Goal: Browse casually: Explore the website without a specific task or goal

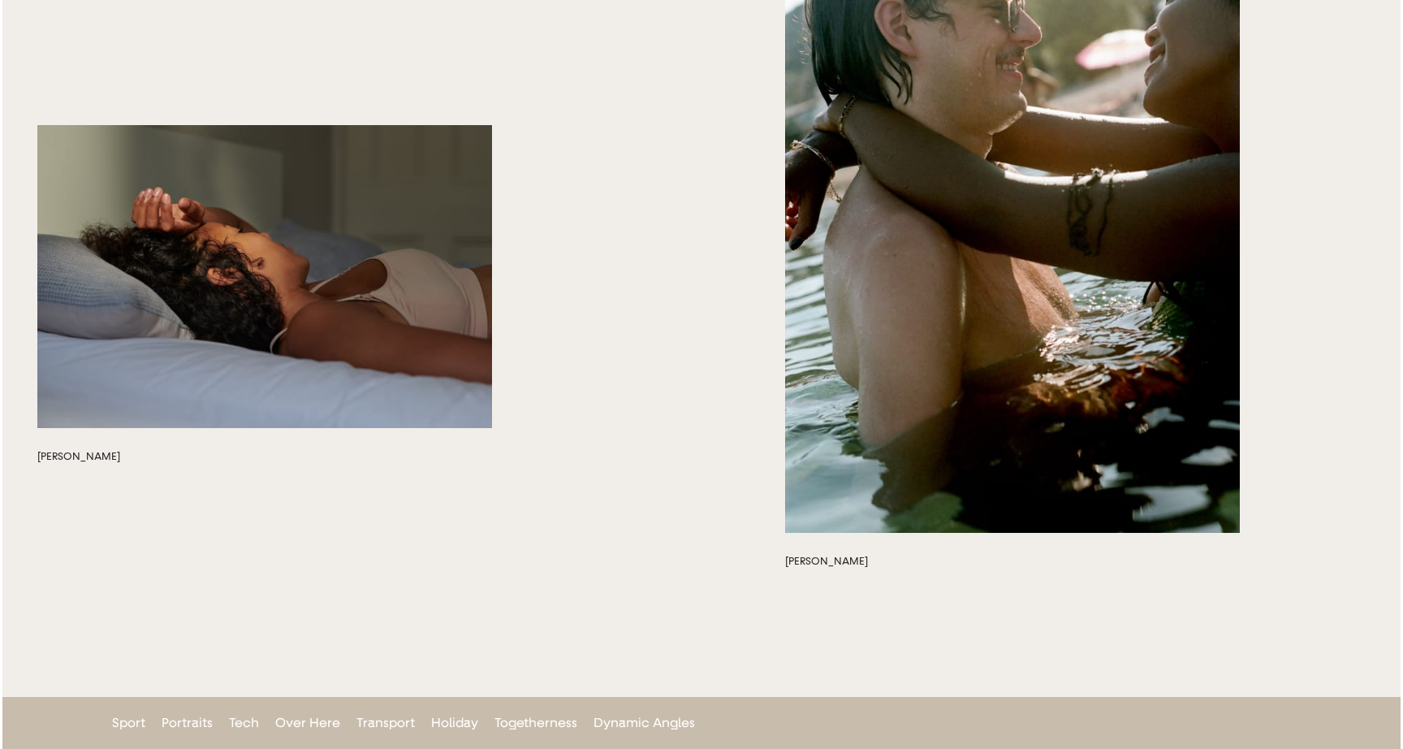
scroll to position [4888, 0]
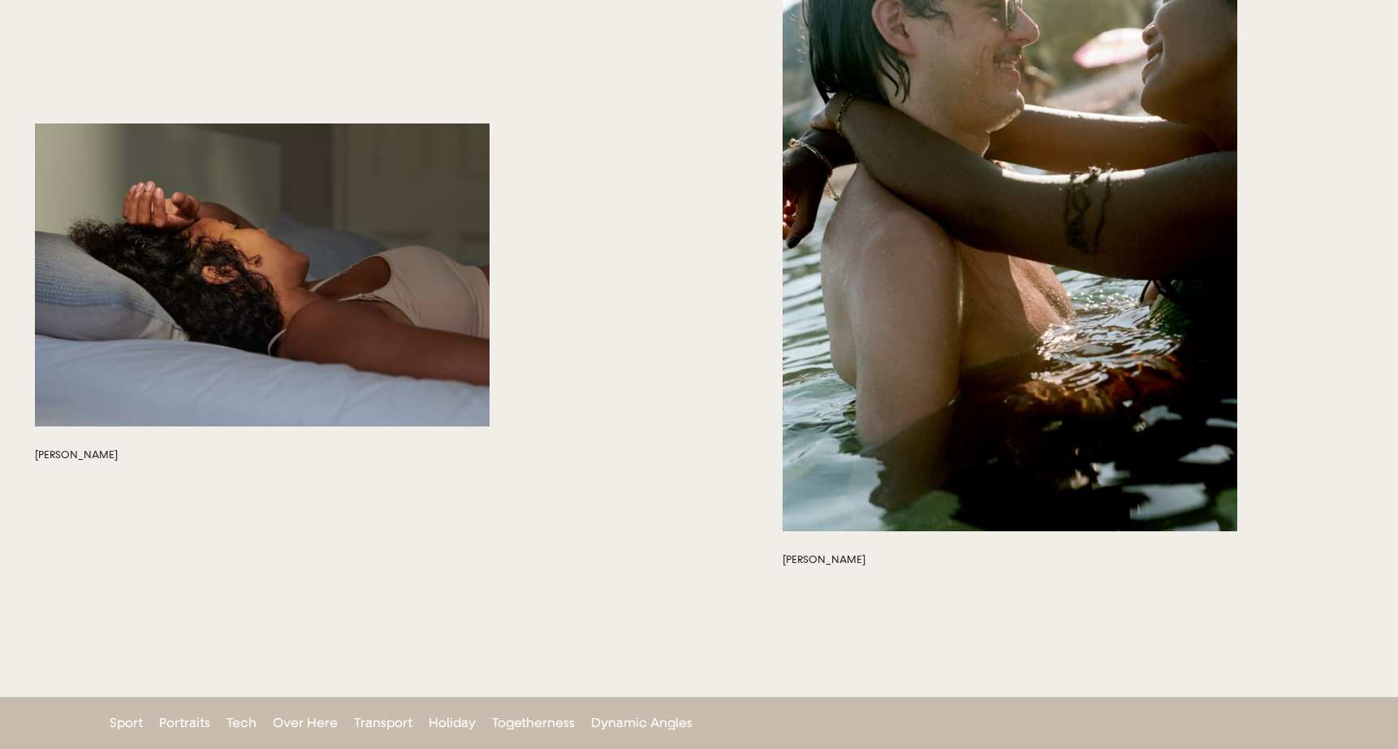
click at [294, 317] on button "button" at bounding box center [262, 274] width 455 height 303
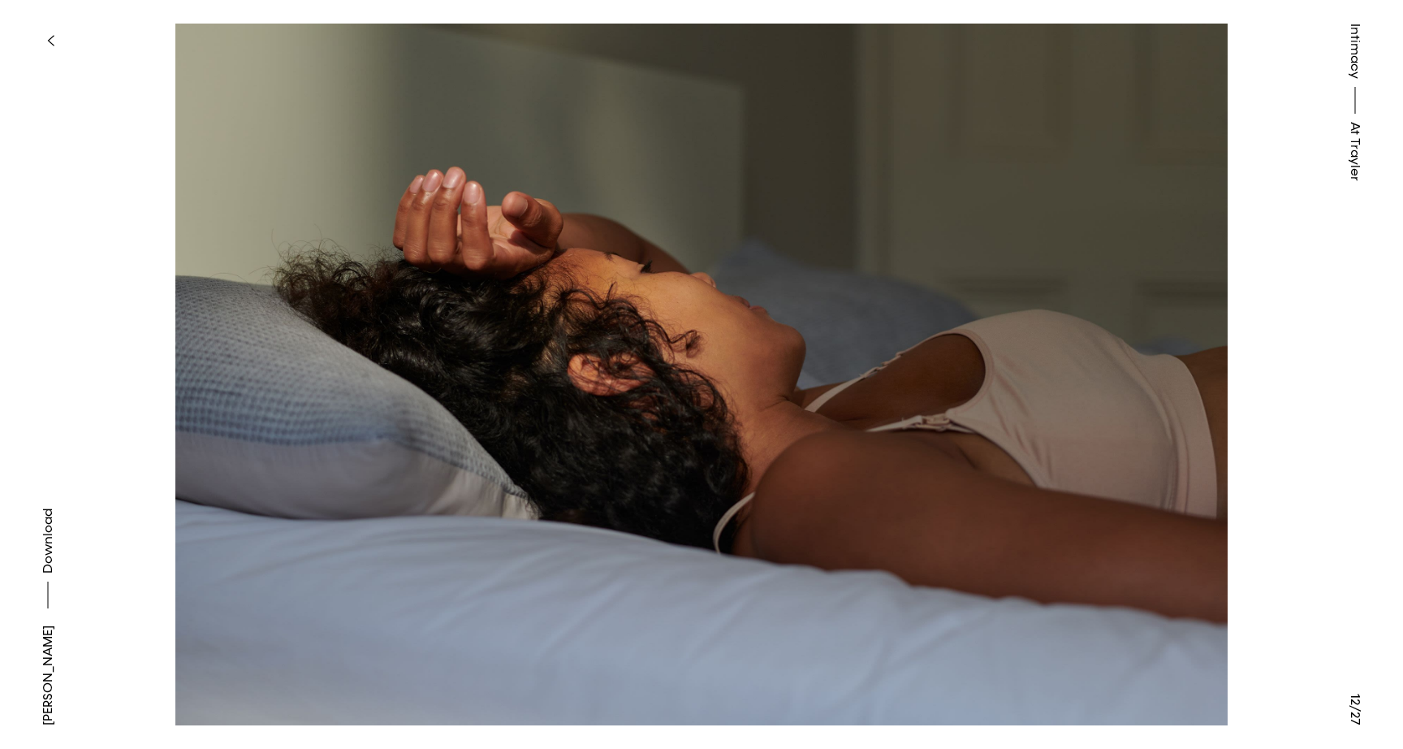
click at [43, 670] on link "[PERSON_NAME]" at bounding box center [47, 675] width 19 height 100
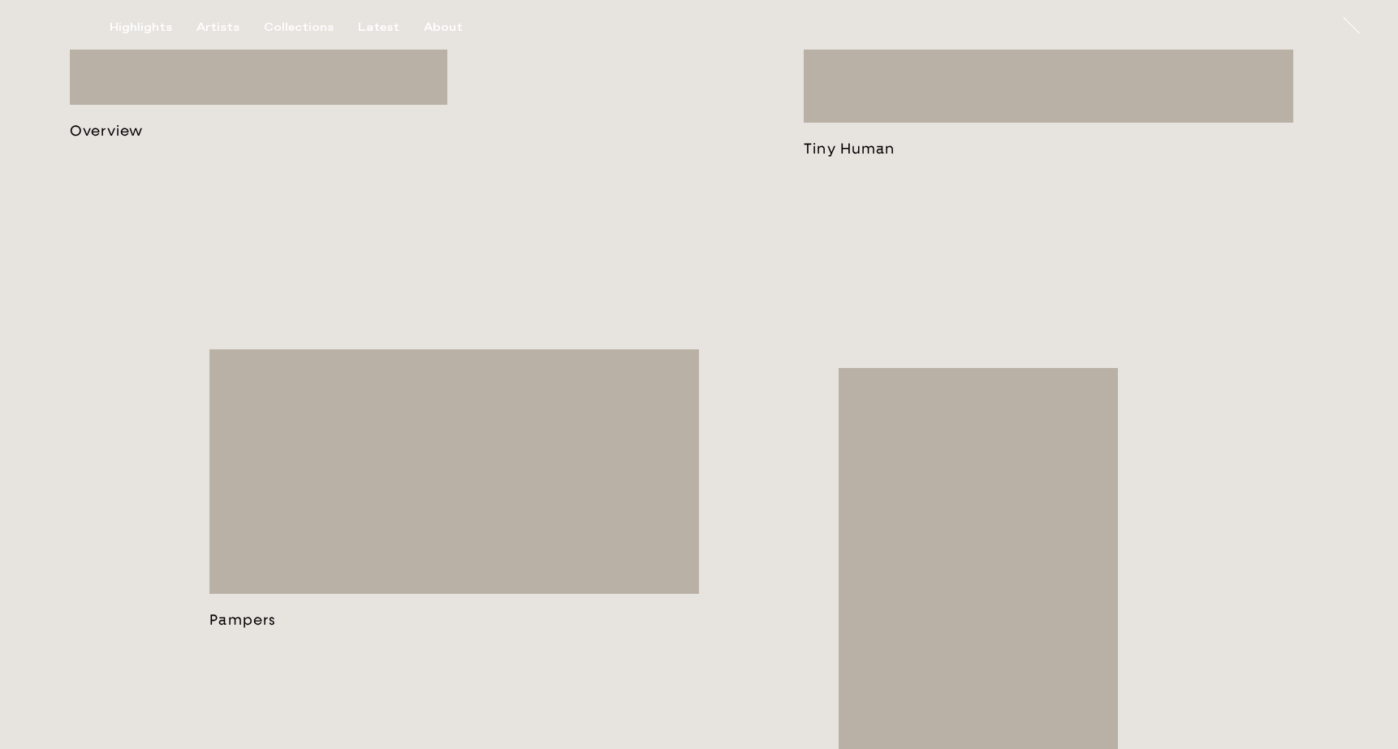
scroll to position [1240, 0]
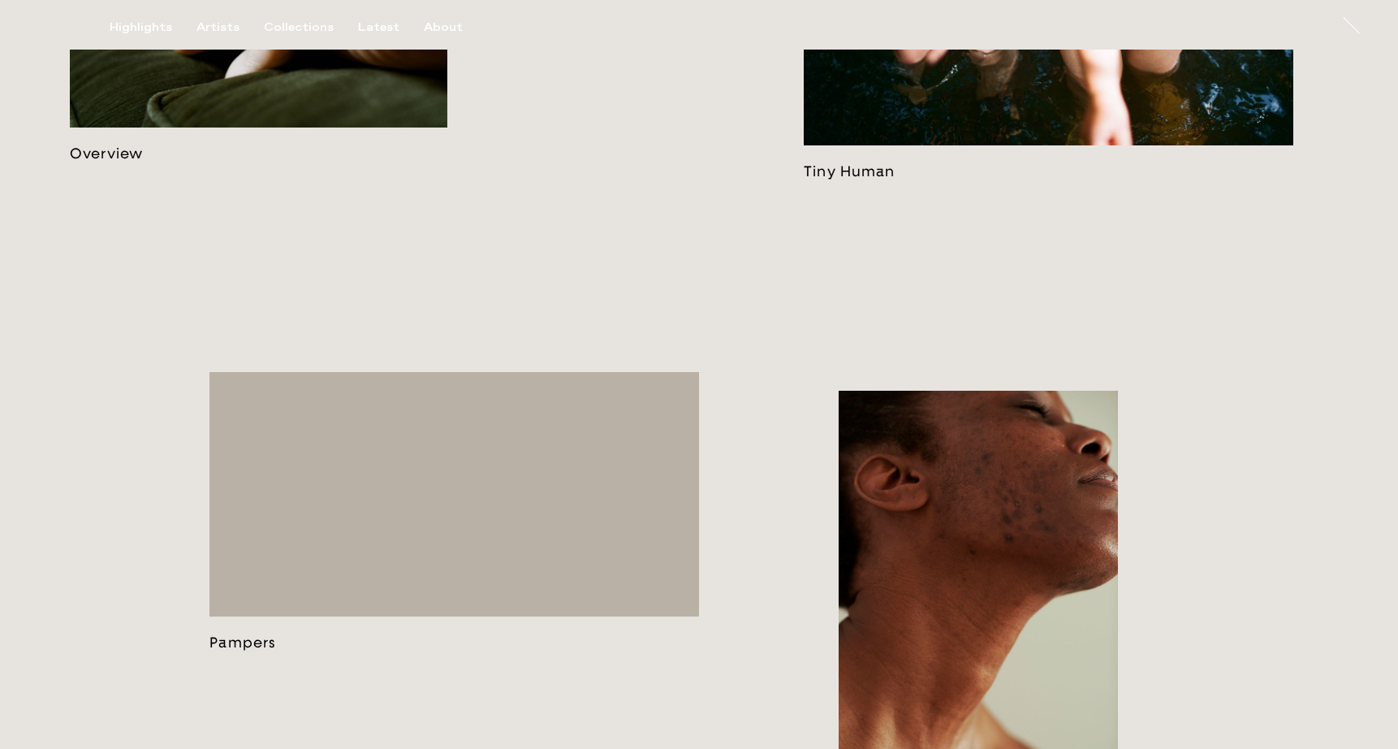
click at [1013, 156] on link at bounding box center [1049, 1] width 490 height 360
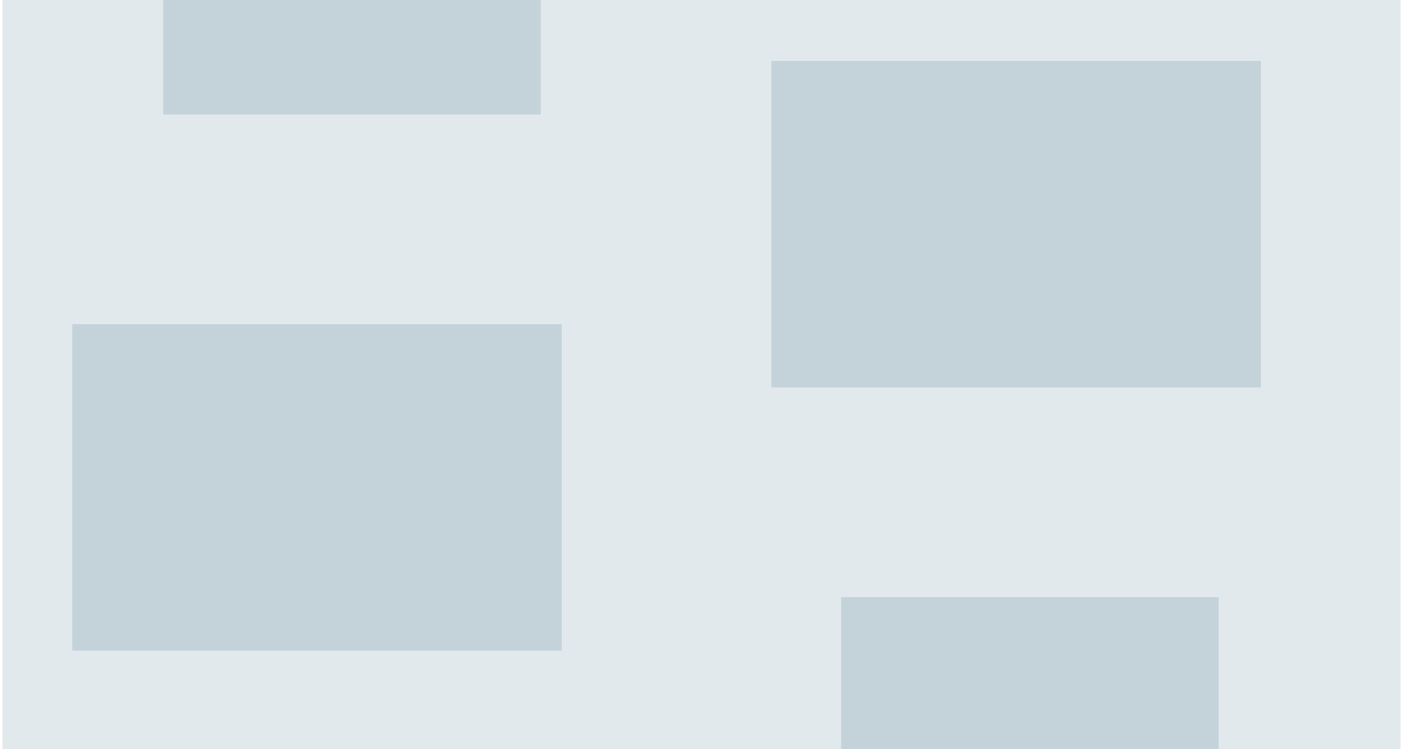
scroll to position [10795, 0]
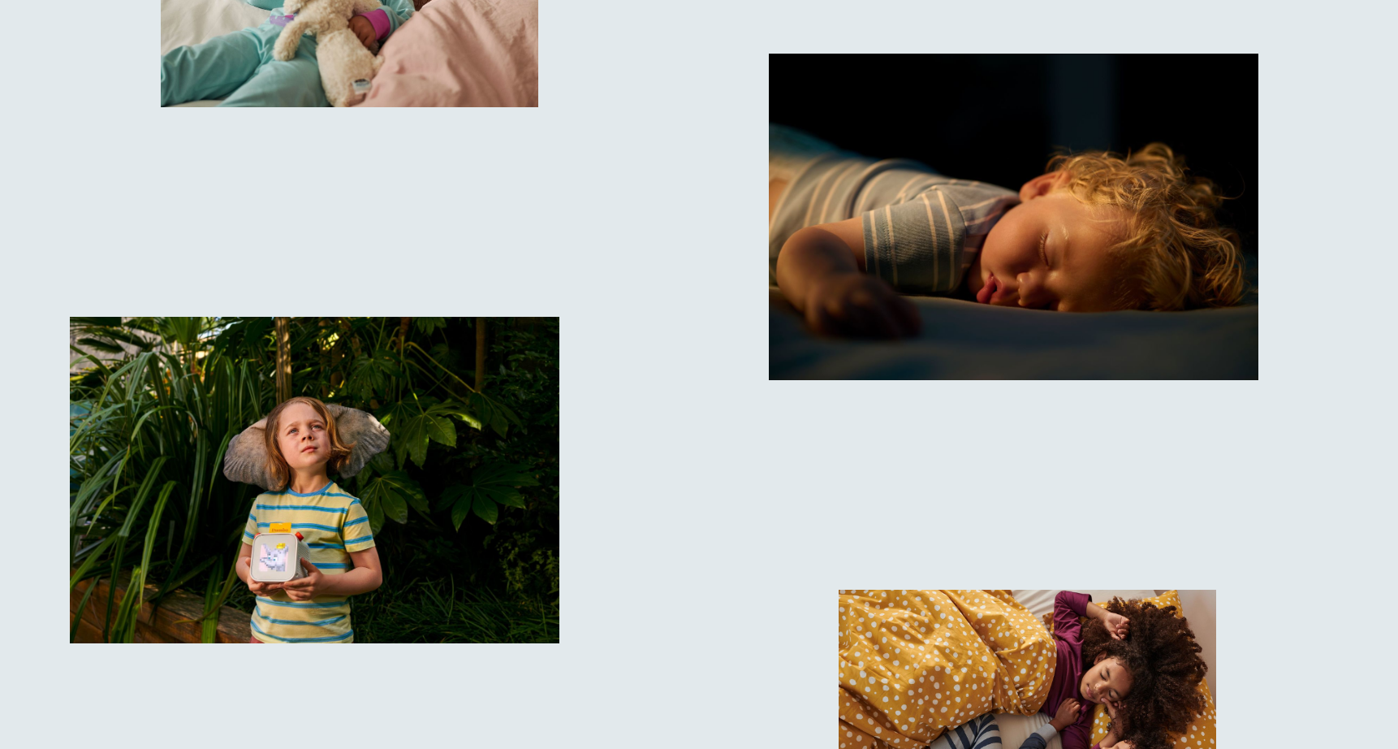
click at [396, 542] on img "button" at bounding box center [315, 480] width 490 height 326
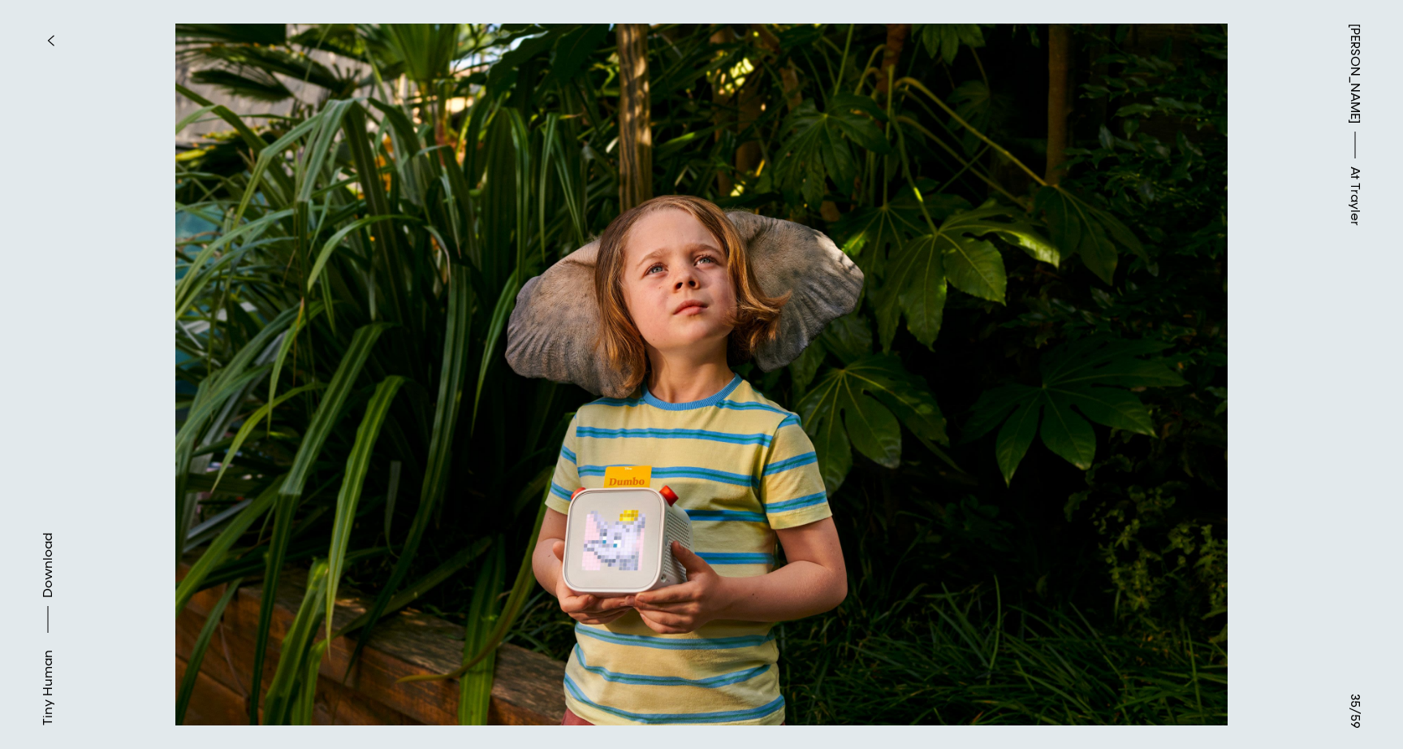
click at [1016, 287] on button at bounding box center [1053, 187] width 702 height 374
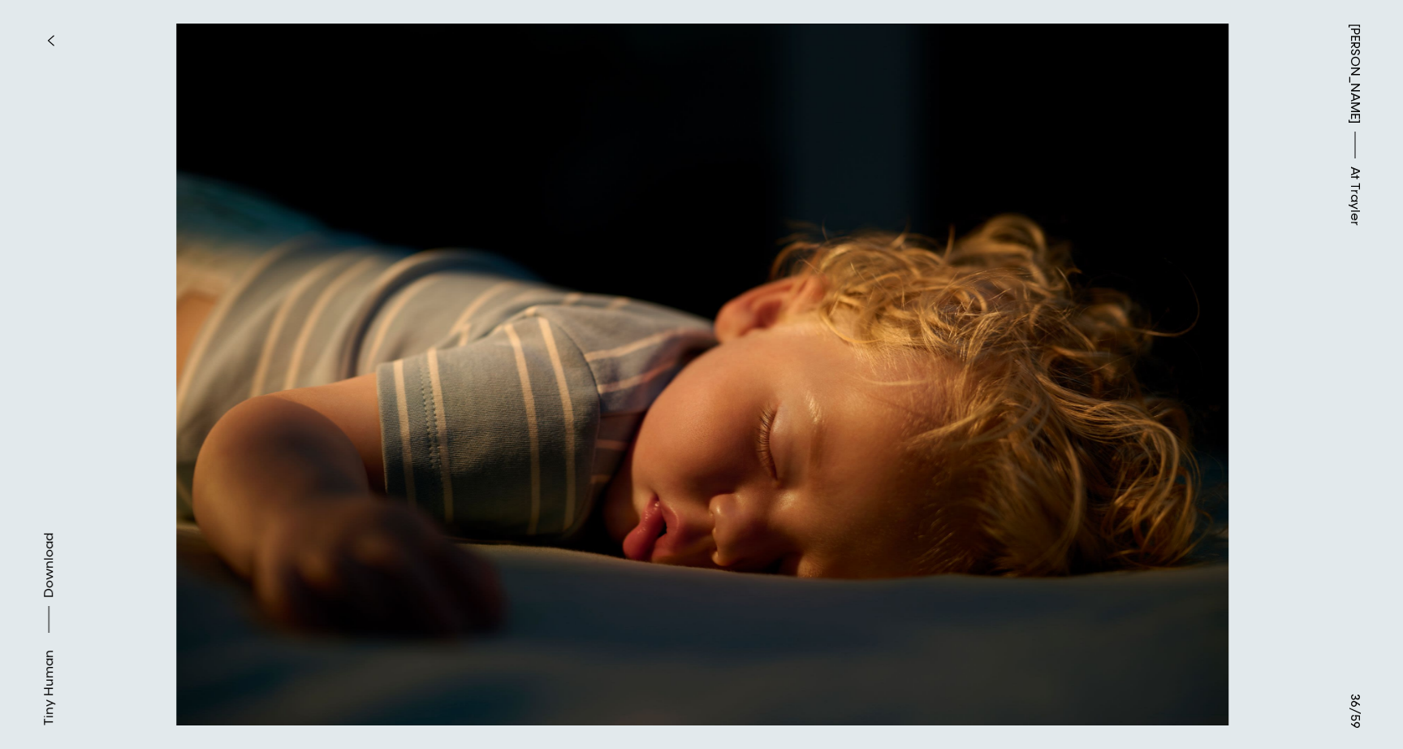
click at [1016, 287] on button at bounding box center [1053, 187] width 702 height 374
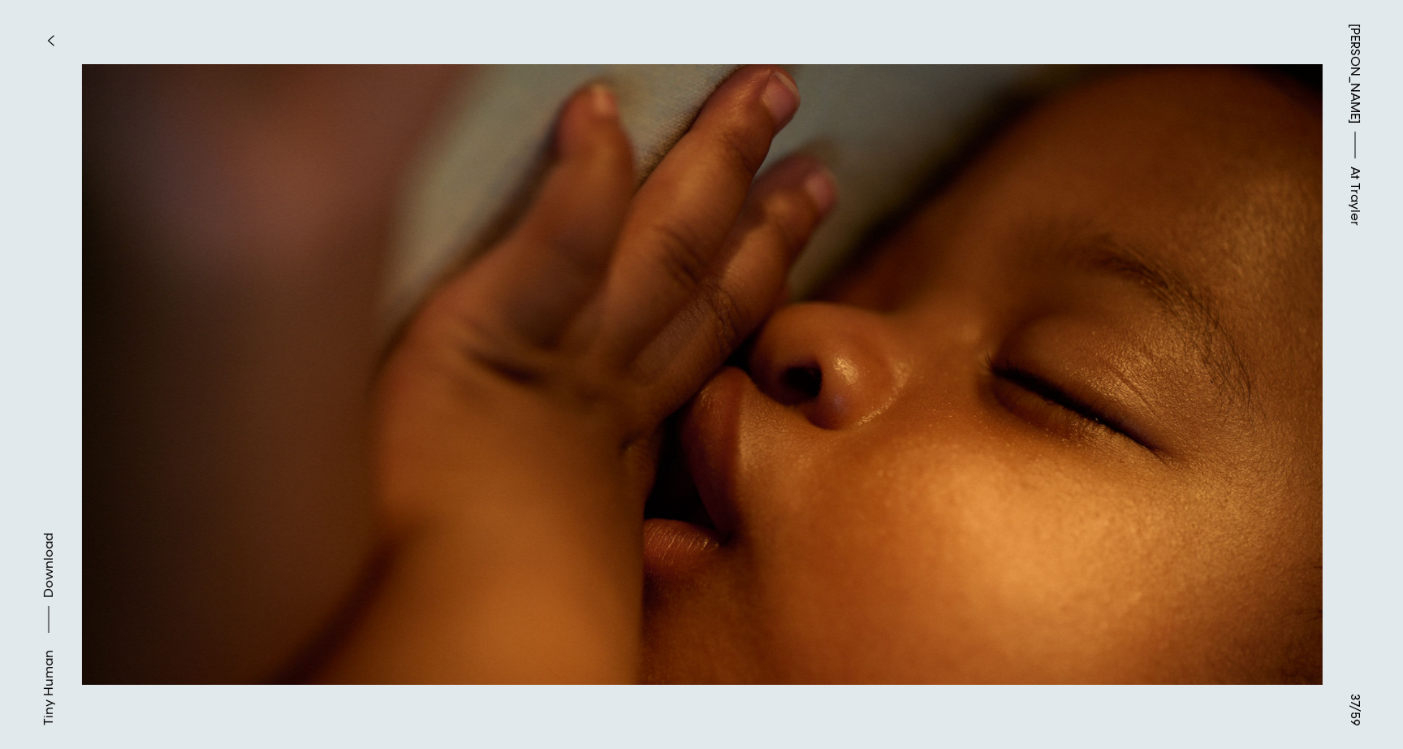
click at [1016, 287] on button at bounding box center [1053, 187] width 702 height 374
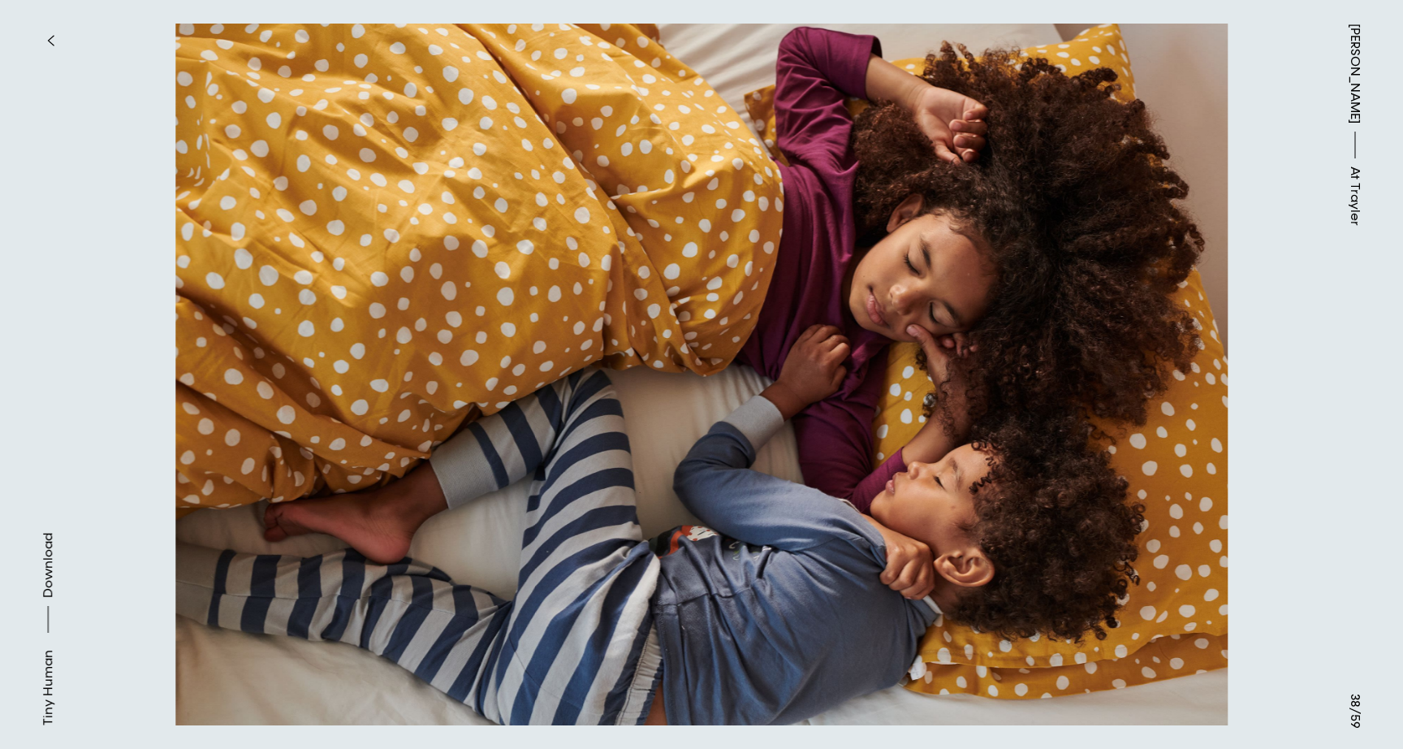
click at [1016, 287] on button at bounding box center [1053, 187] width 702 height 374
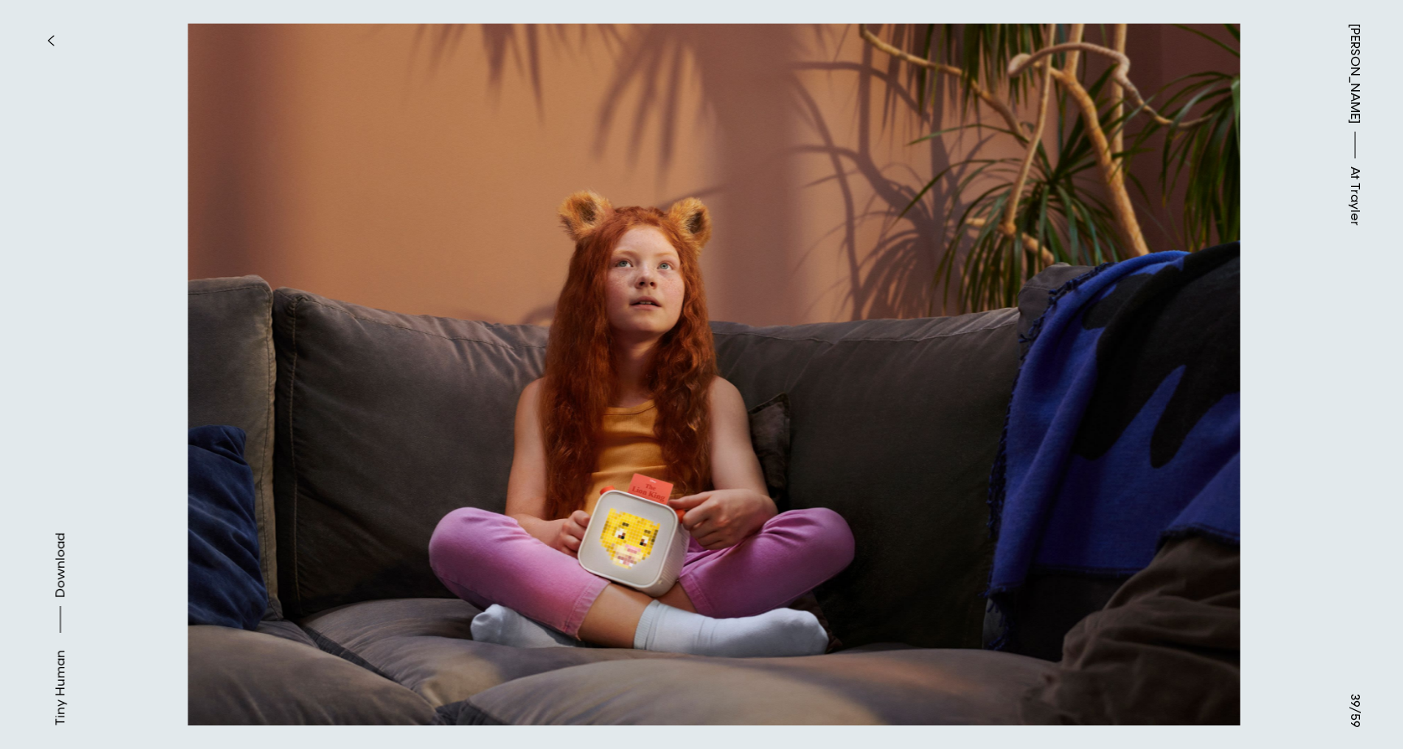
click at [1016, 287] on button at bounding box center [1053, 187] width 702 height 374
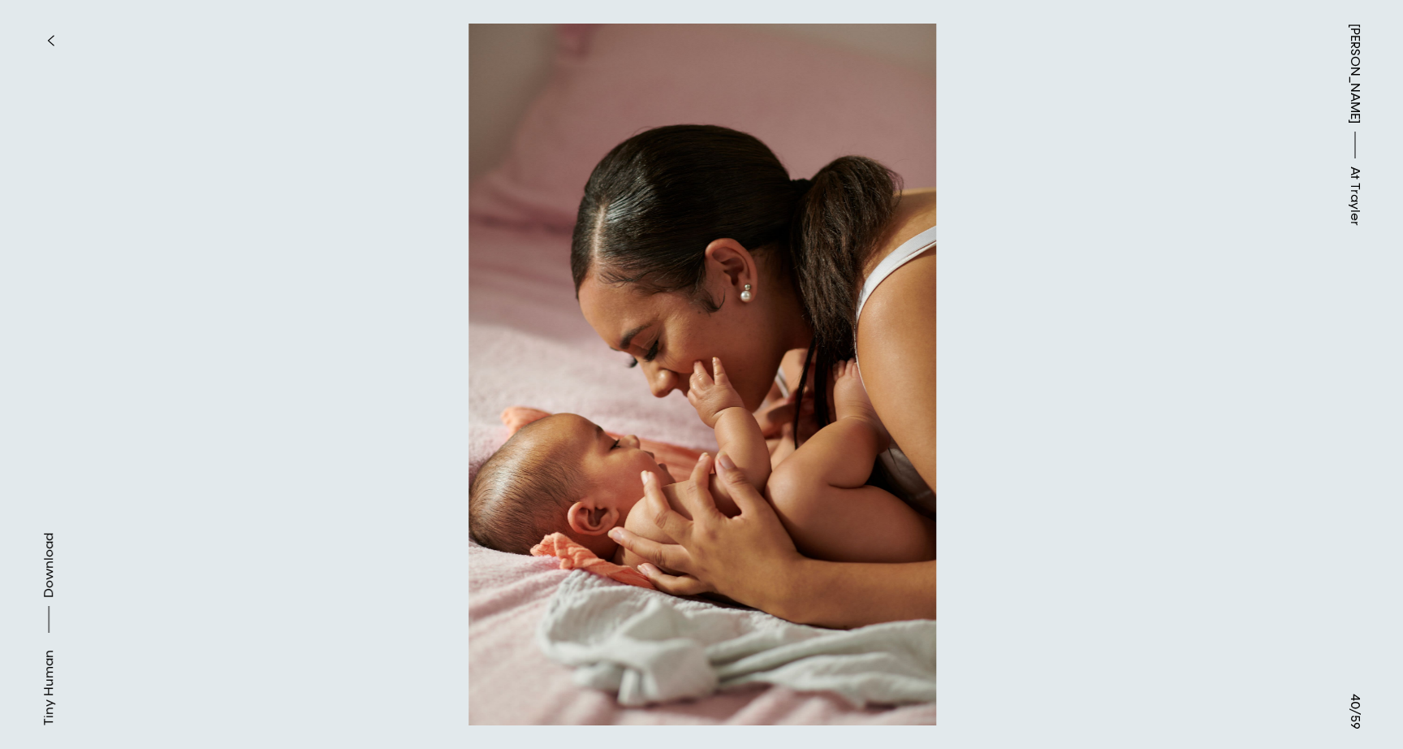
click at [1016, 287] on button at bounding box center [1053, 187] width 702 height 374
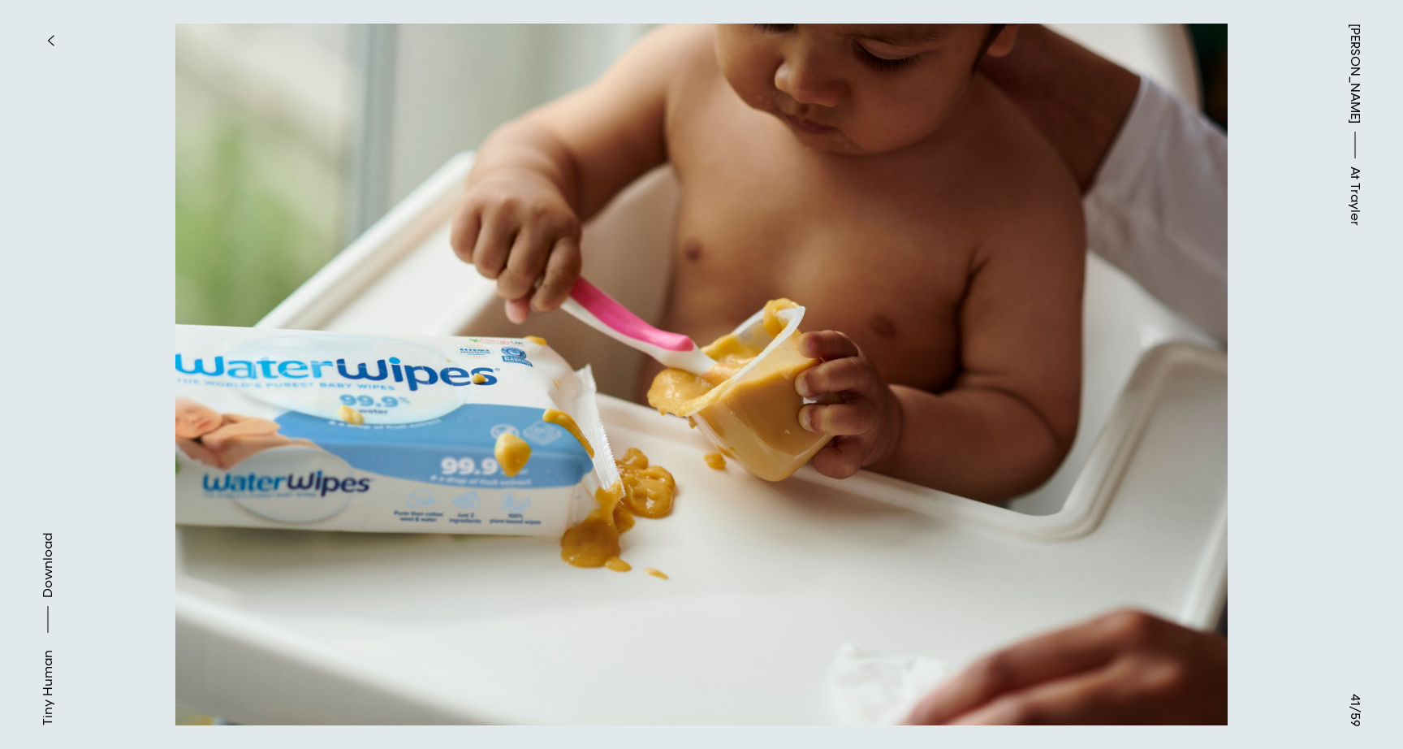
click at [1350, 37] on span "[PERSON_NAME]" at bounding box center [1355, 74] width 19 height 100
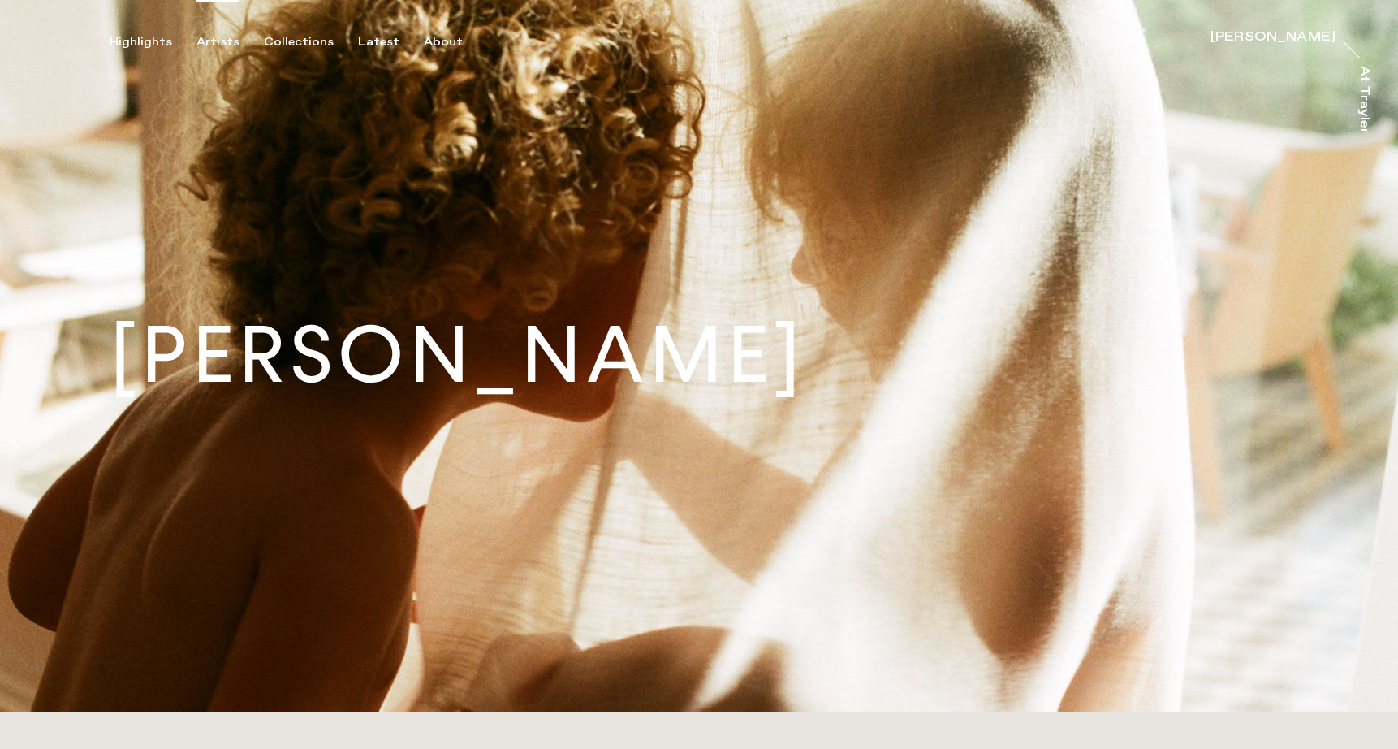
click at [215, 45] on div "Artists" at bounding box center [218, 42] width 43 height 15
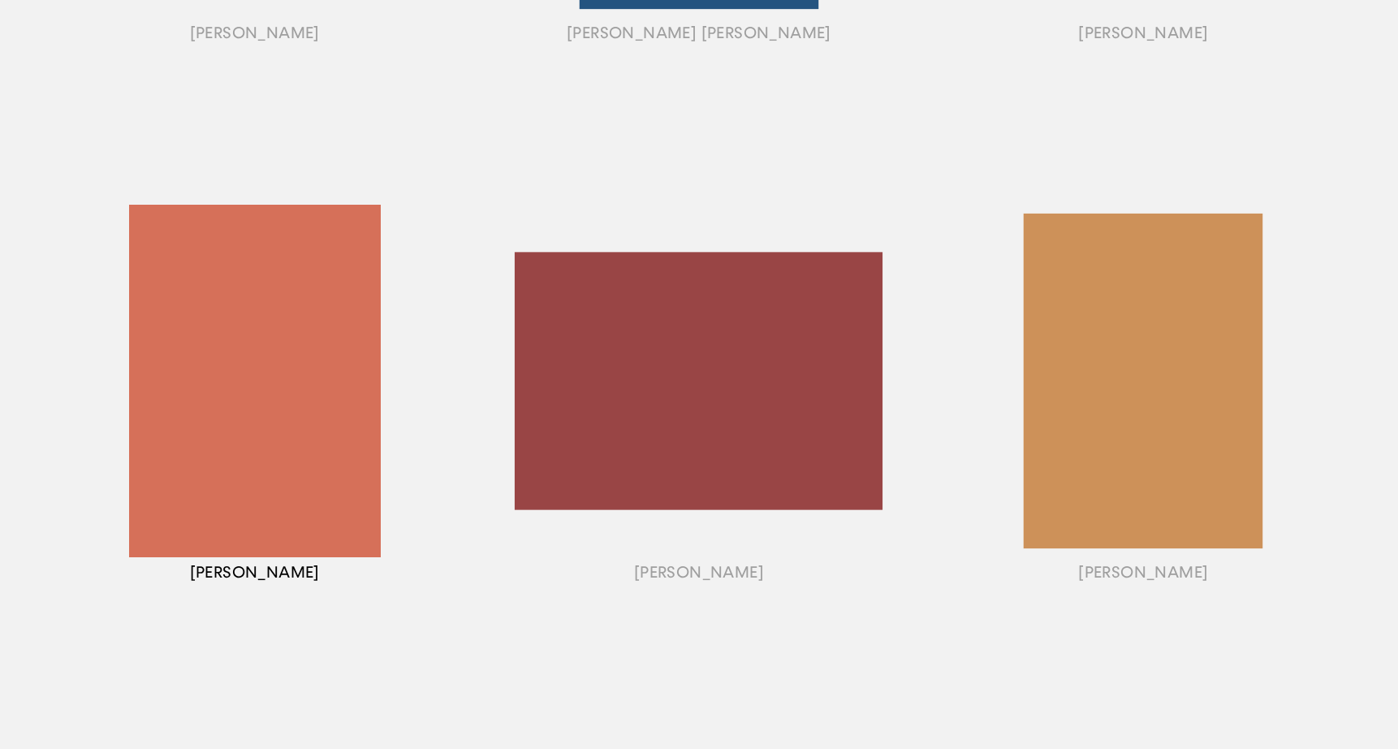
scroll to position [1188, 0]
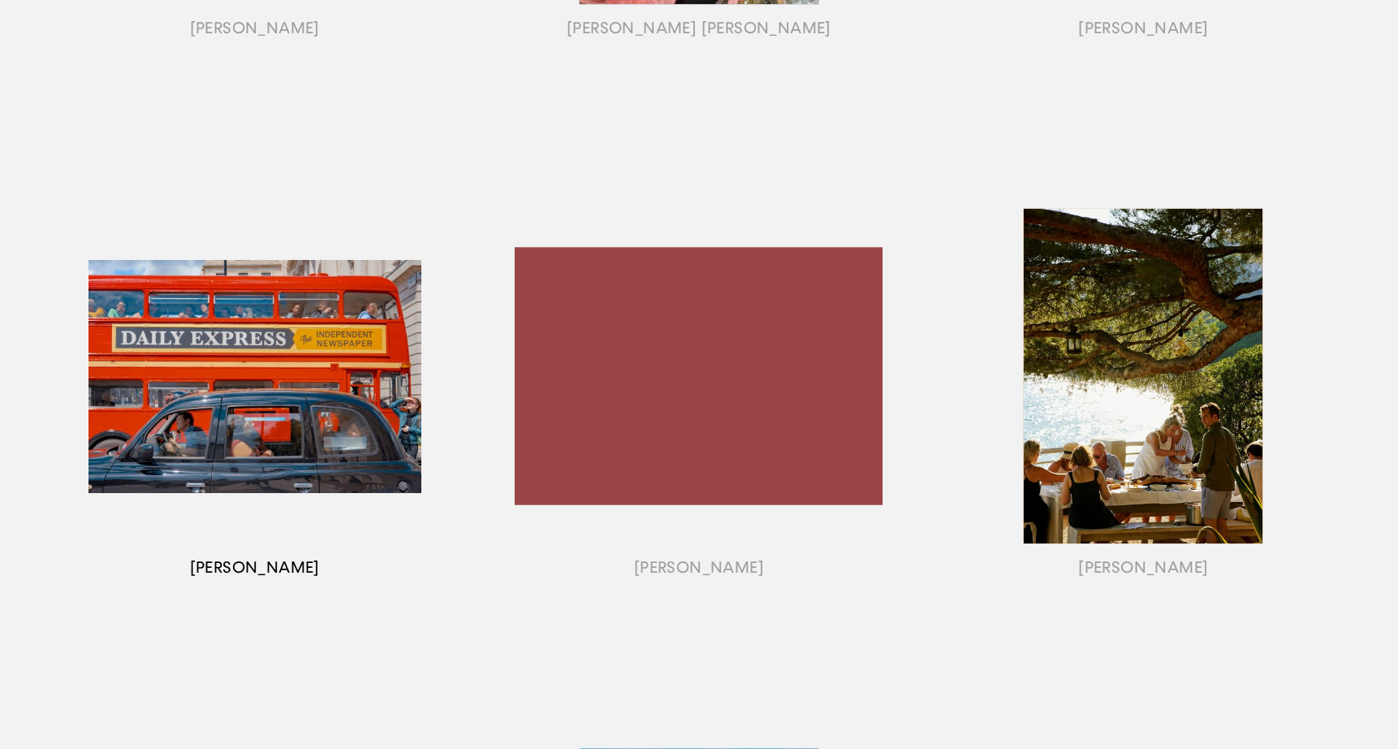
click at [273, 437] on div "button" at bounding box center [254, 396] width 444 height 507
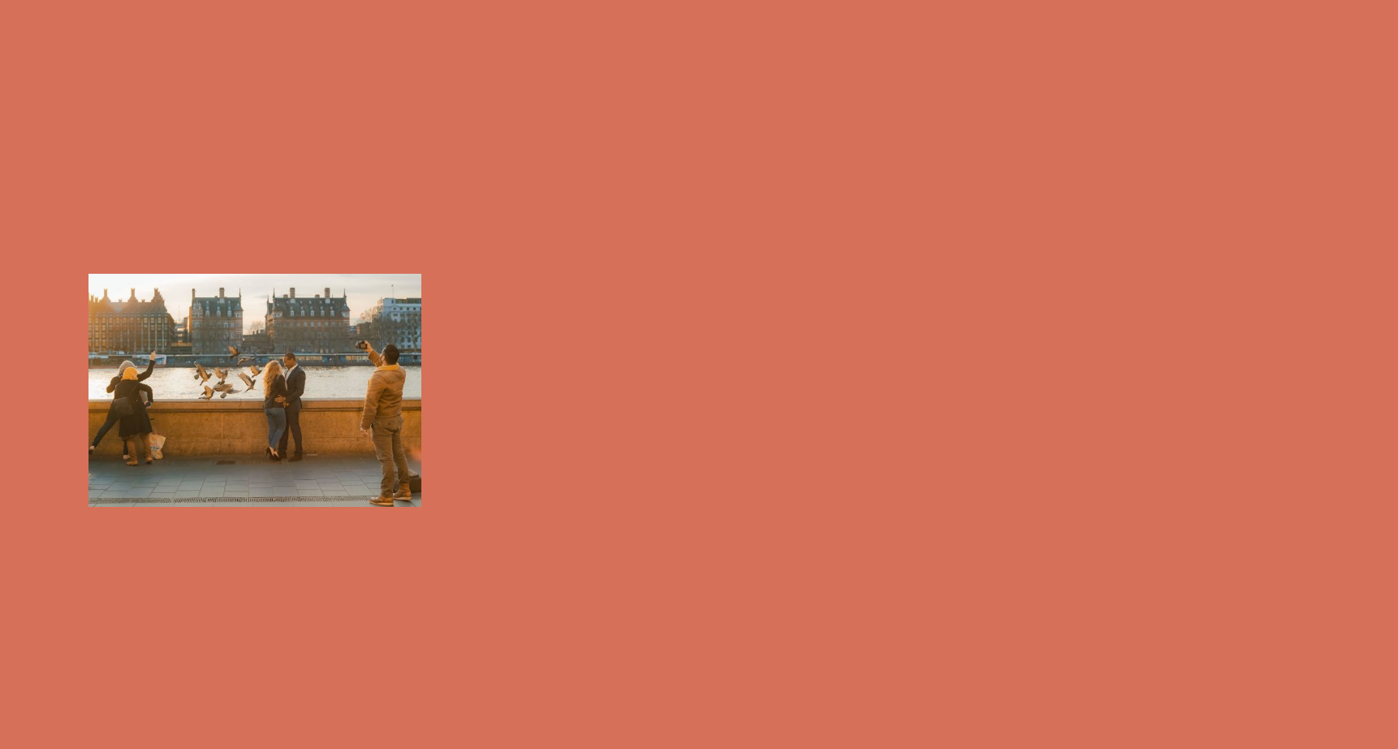
click at [397, 439] on div "button" at bounding box center [254, 396] width 444 height 507
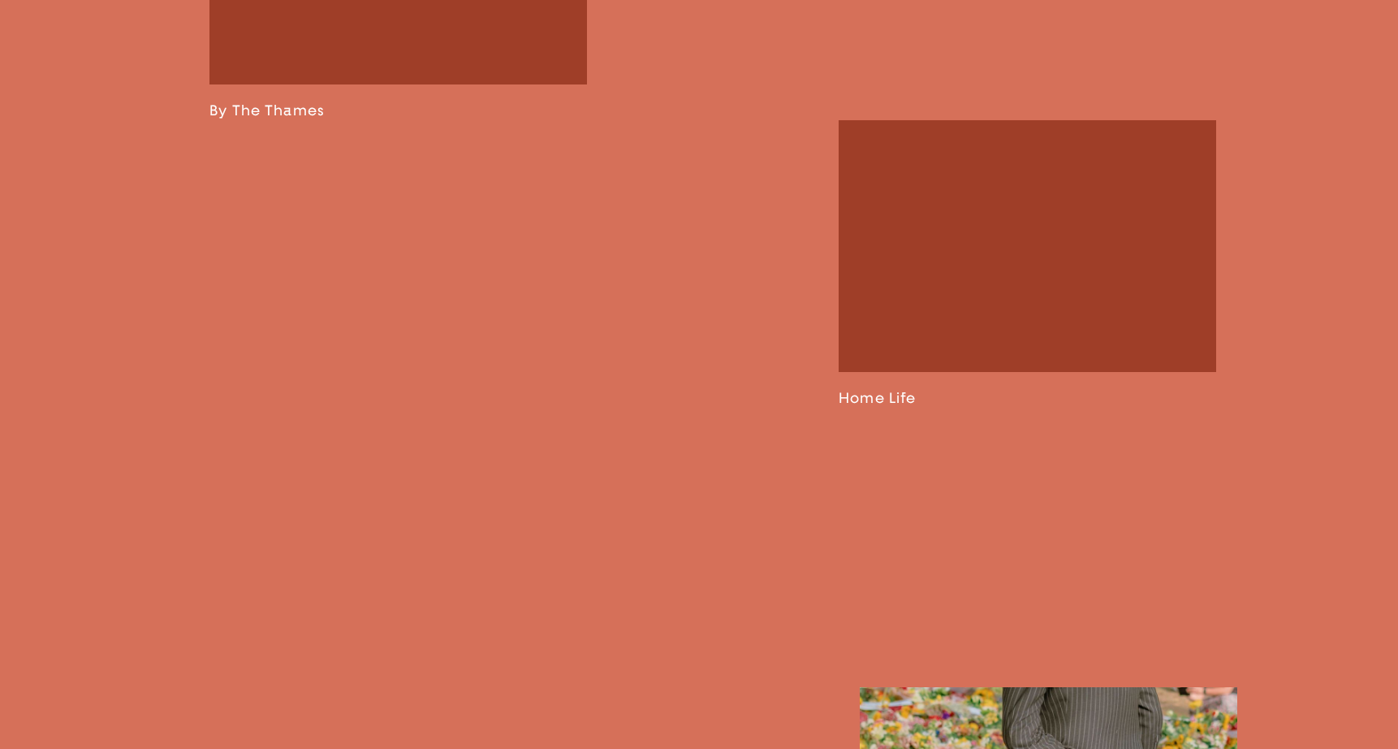
scroll to position [3242, 0]
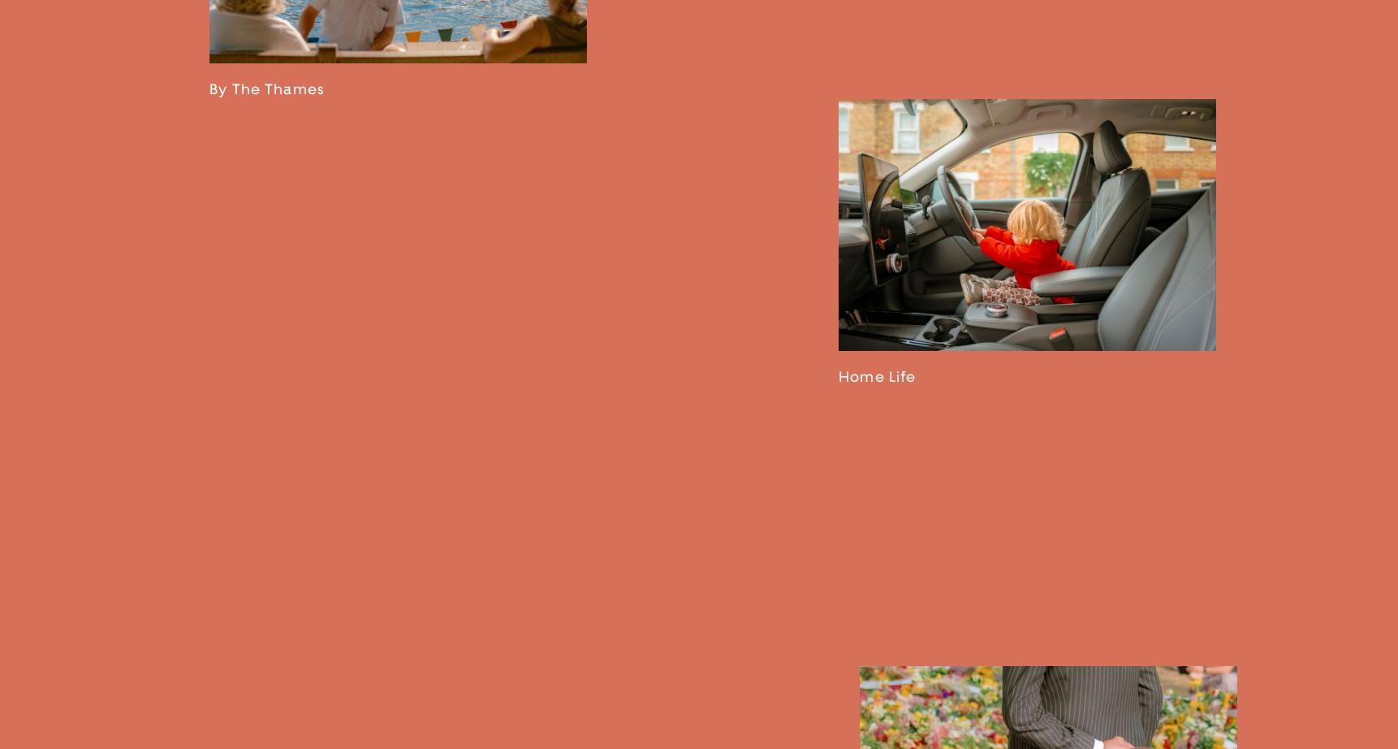
click at [1031, 281] on link at bounding box center [1028, 242] width 378 height 287
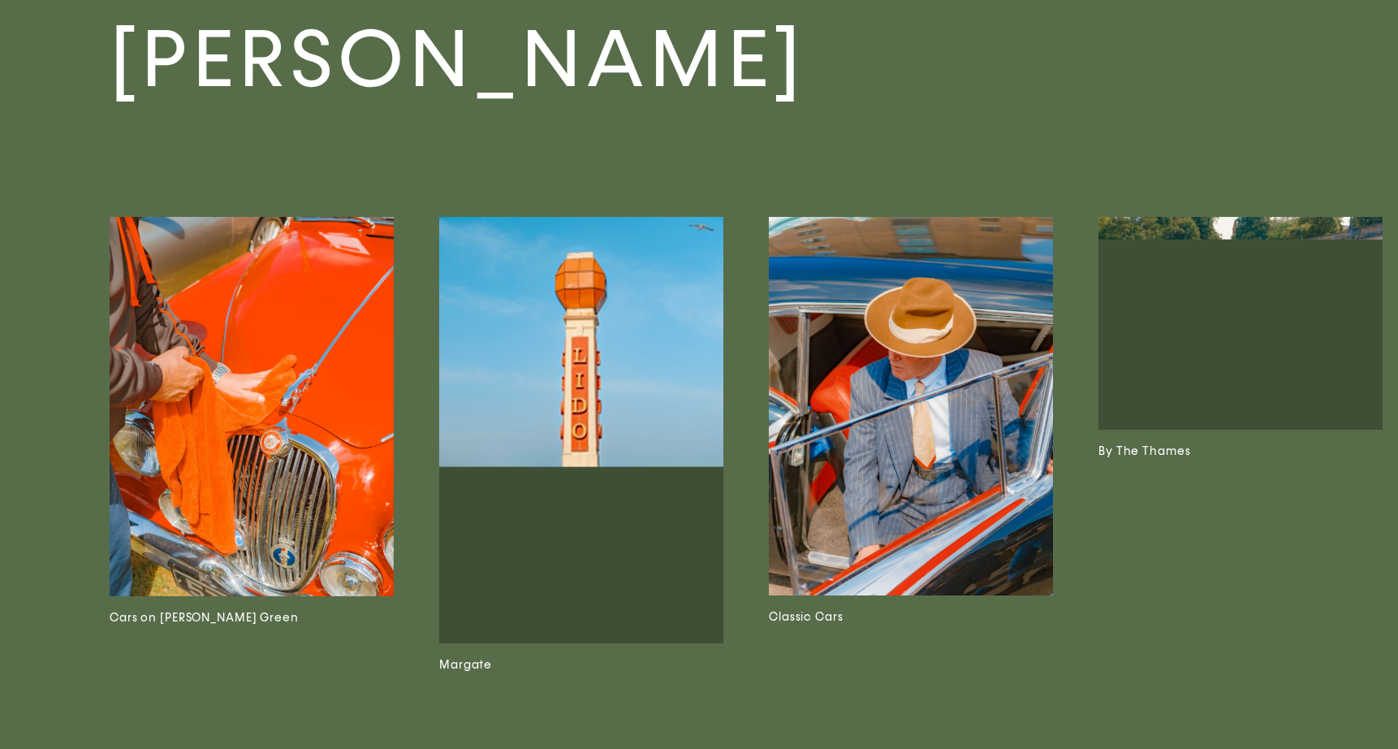
scroll to position [6229, 0]
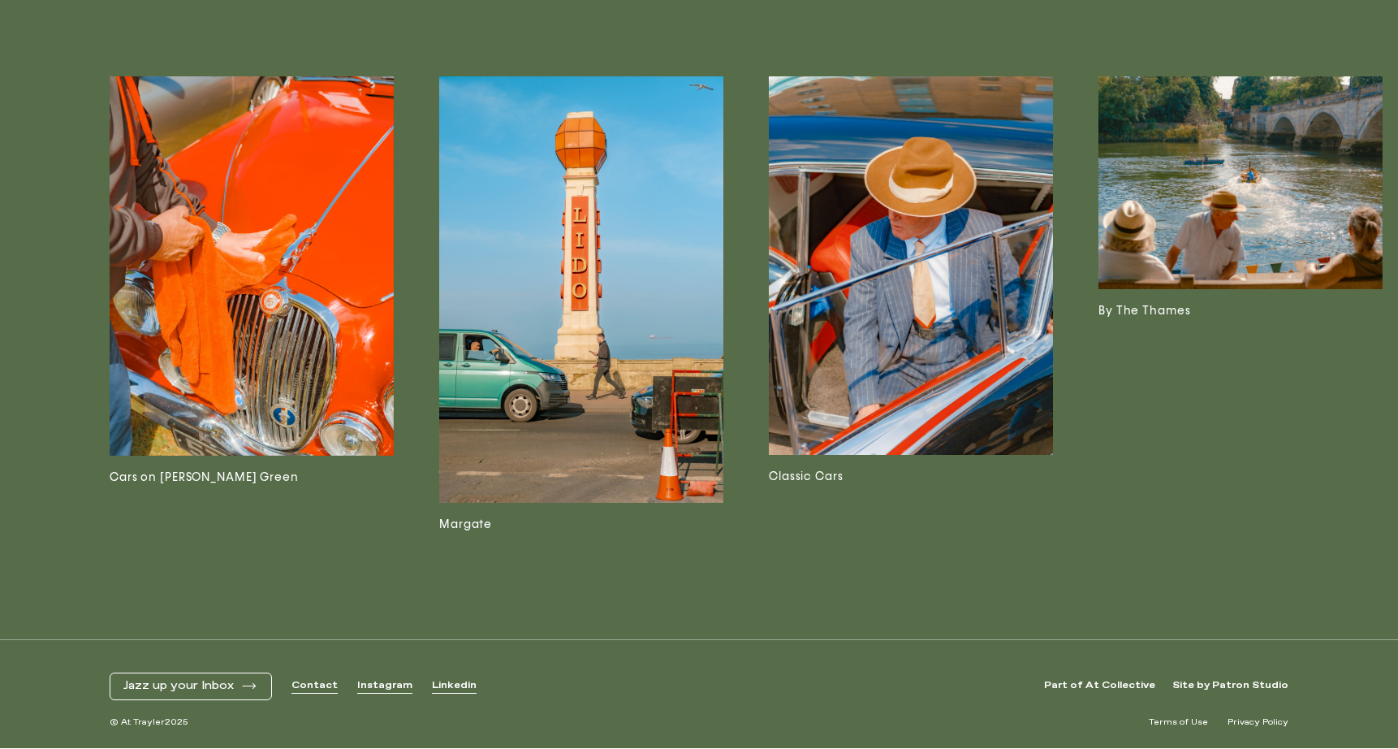
click at [647, 389] on img at bounding box center [581, 289] width 284 height 426
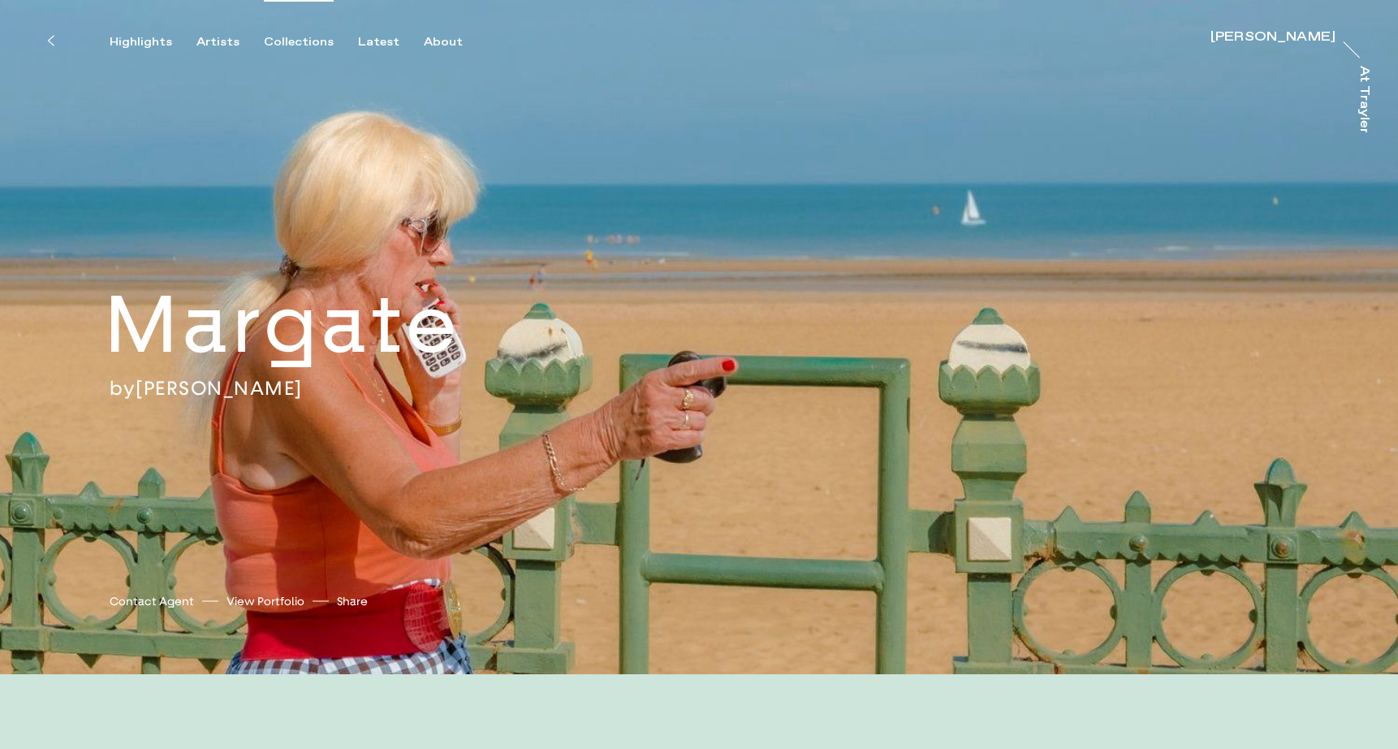
click at [282, 41] on div "Collections" at bounding box center [299, 42] width 70 height 15
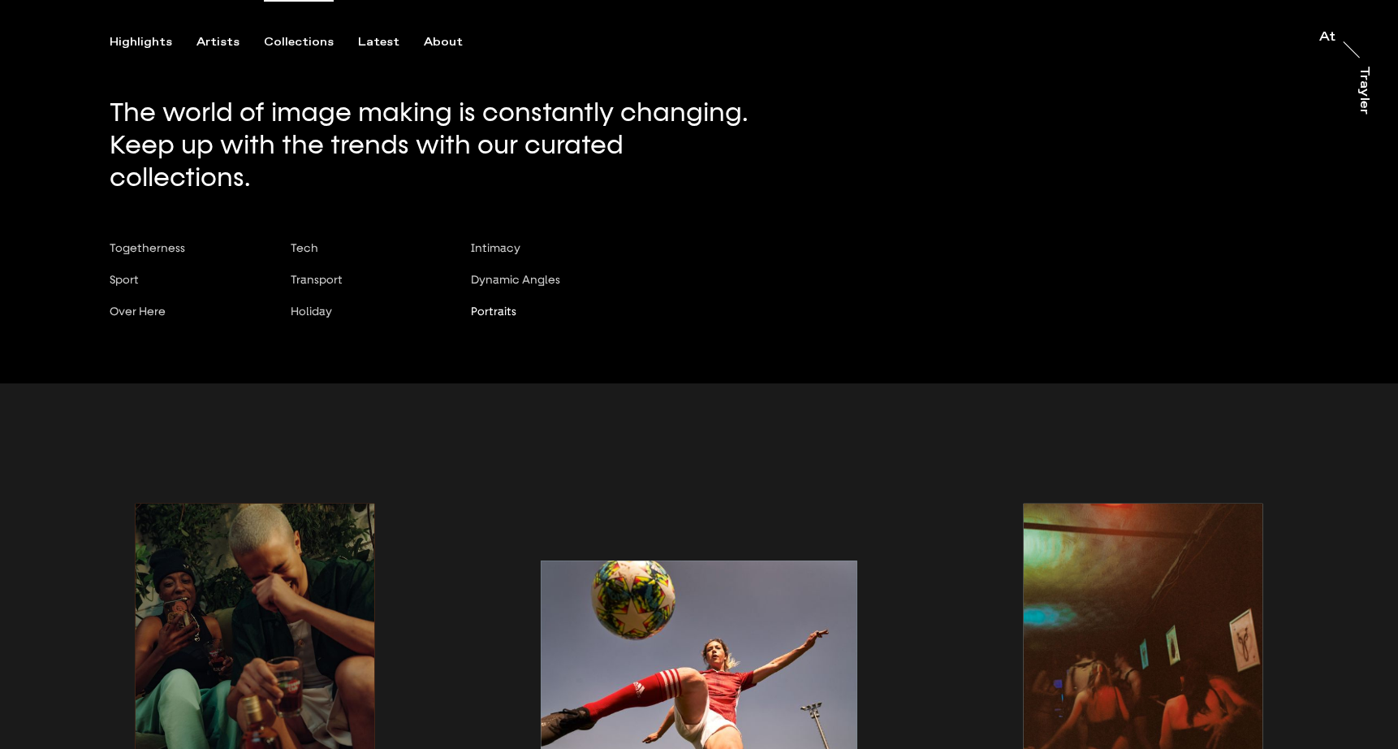
click at [493, 305] on span "Portraits" at bounding box center [493, 311] width 45 height 13
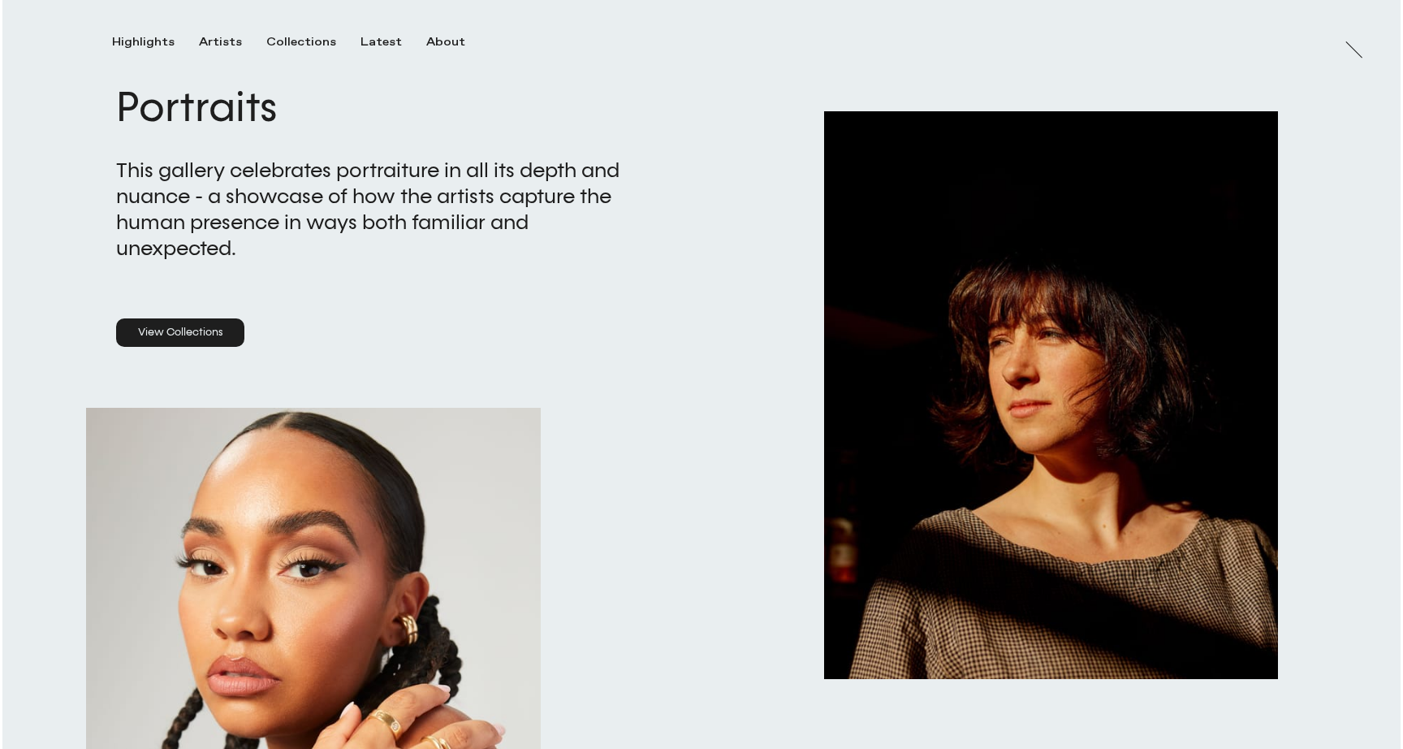
scroll to position [66, 0]
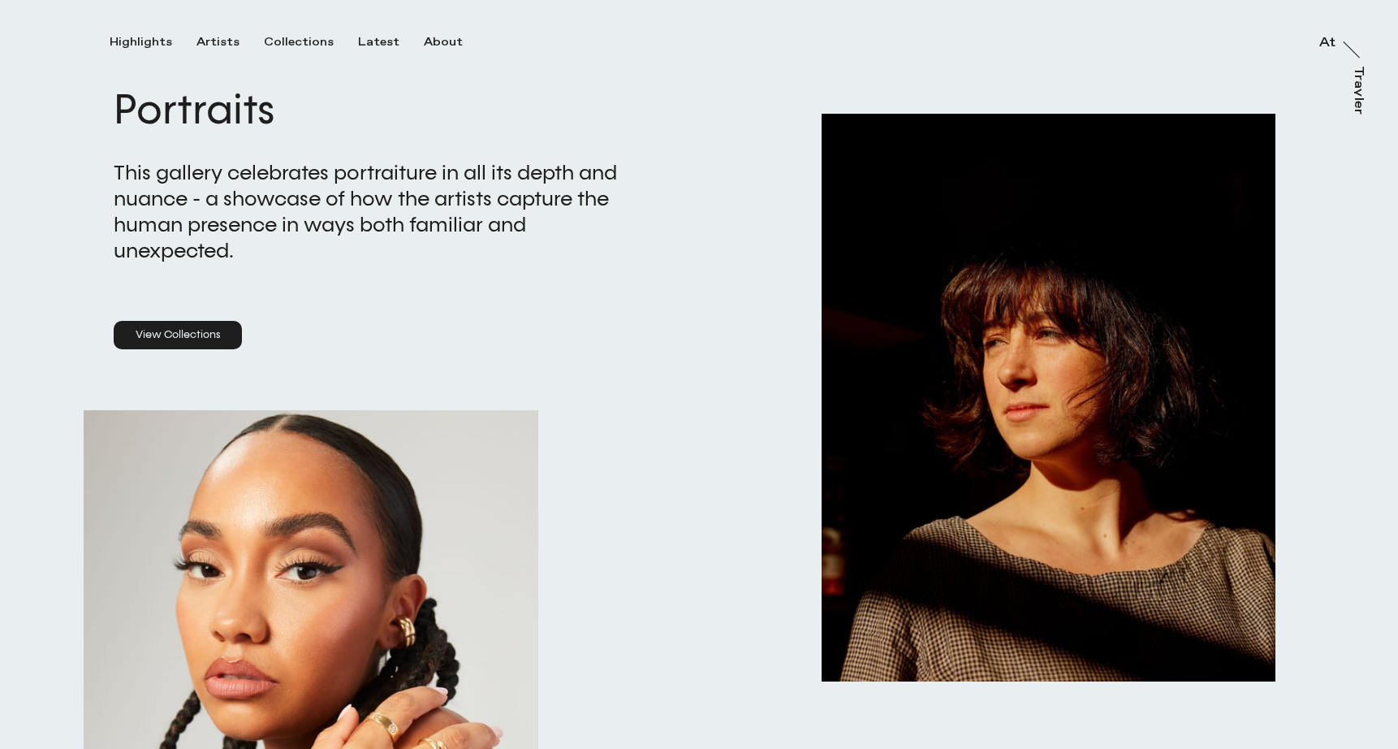
click at [963, 447] on button "button" at bounding box center [1049, 398] width 455 height 568
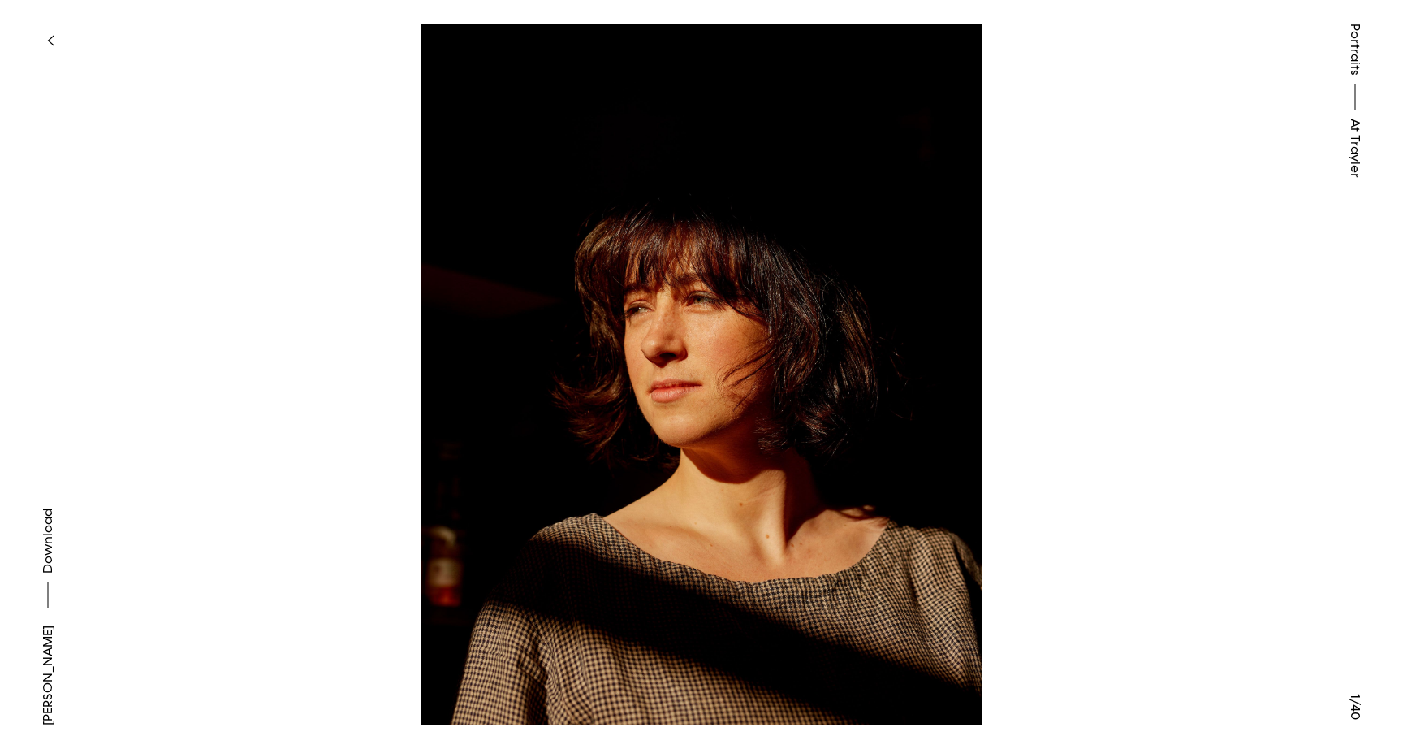
click at [999, 344] on button at bounding box center [1053, 187] width 702 height 374
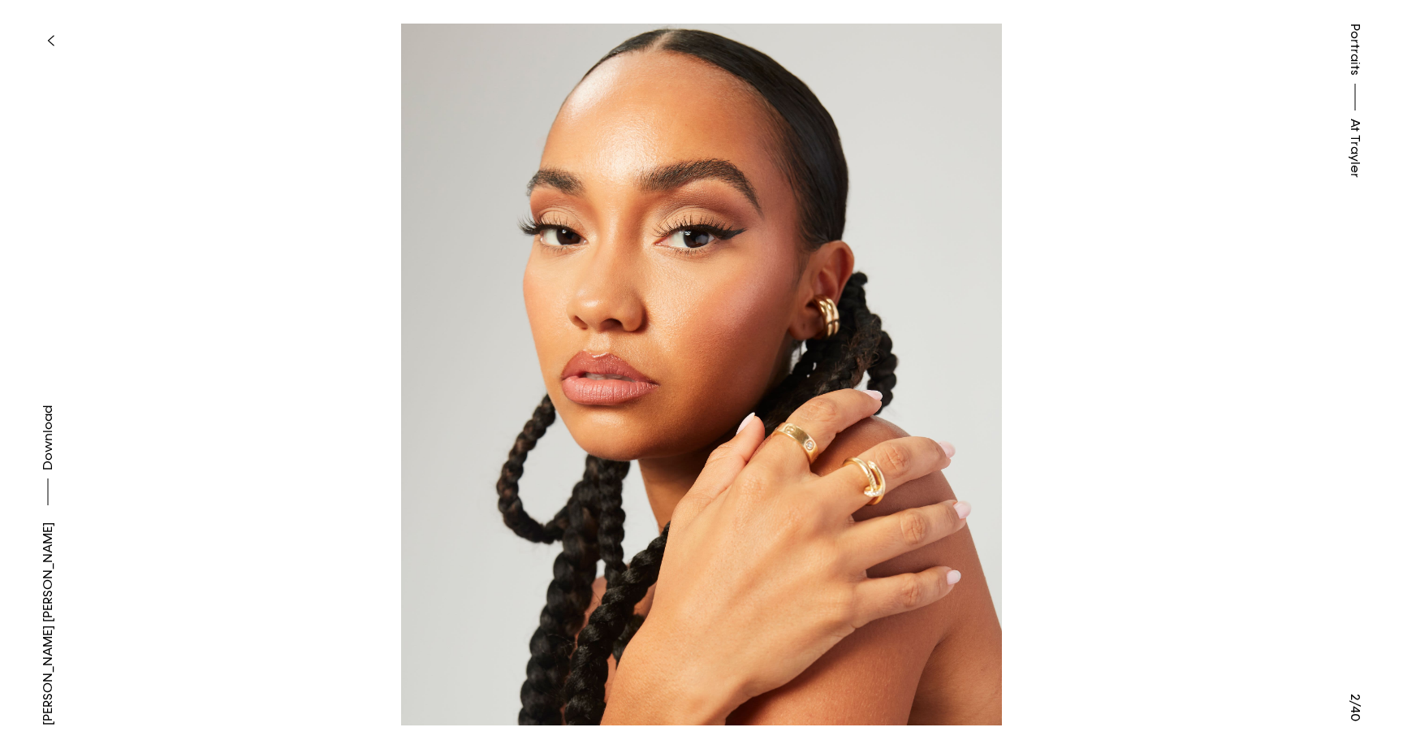
click at [42, 25] on button "button" at bounding box center [50, 41] width 36 height 36
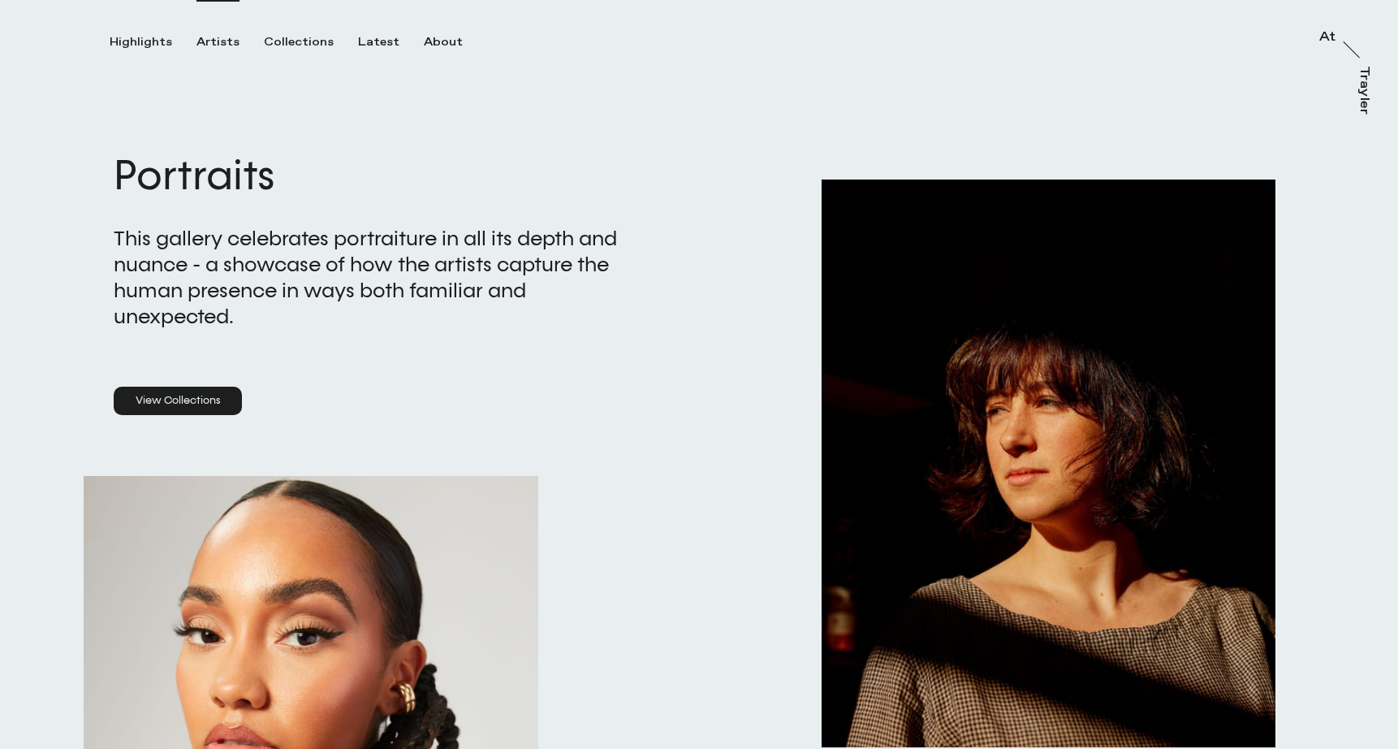
click at [214, 41] on div "Artists" at bounding box center [218, 42] width 43 height 15
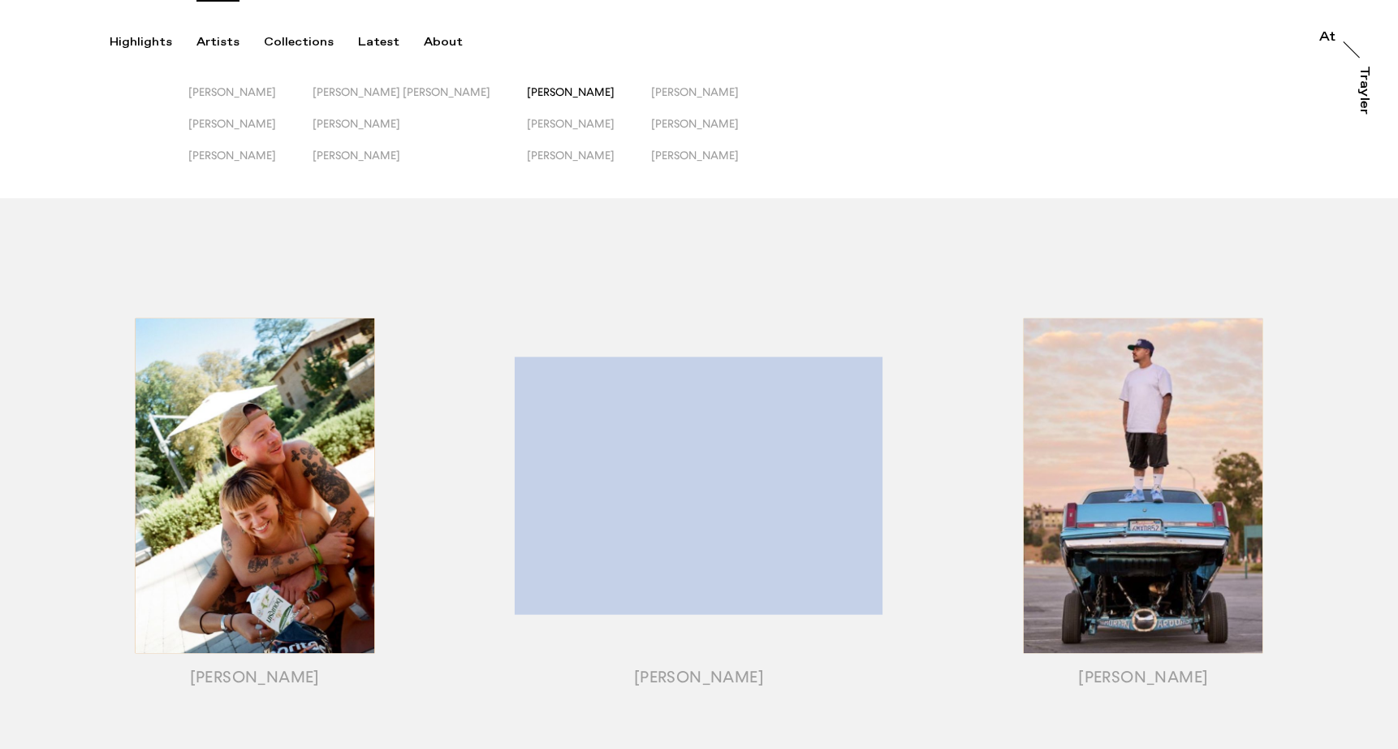
click at [527, 93] on span "[PERSON_NAME]" at bounding box center [571, 91] width 88 height 13
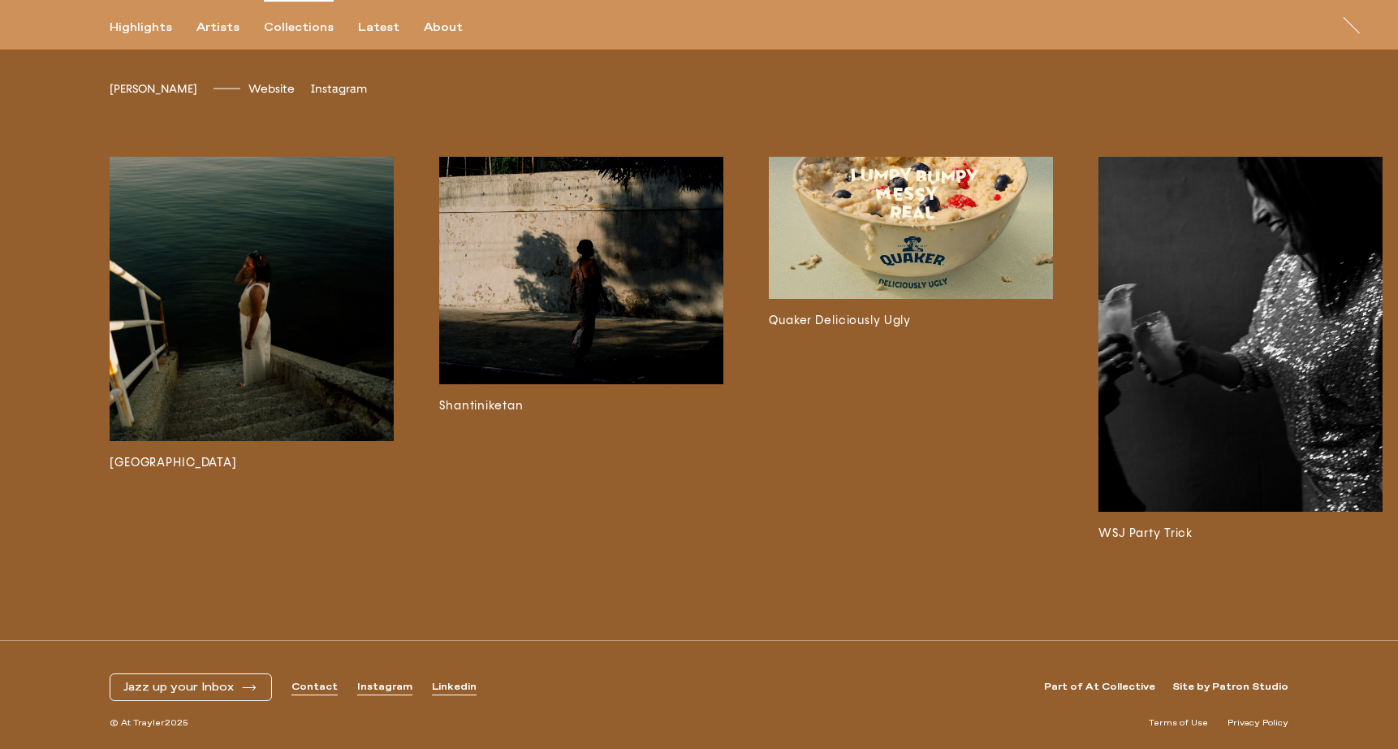
click at [289, 28] on div "Collections" at bounding box center [299, 27] width 70 height 15
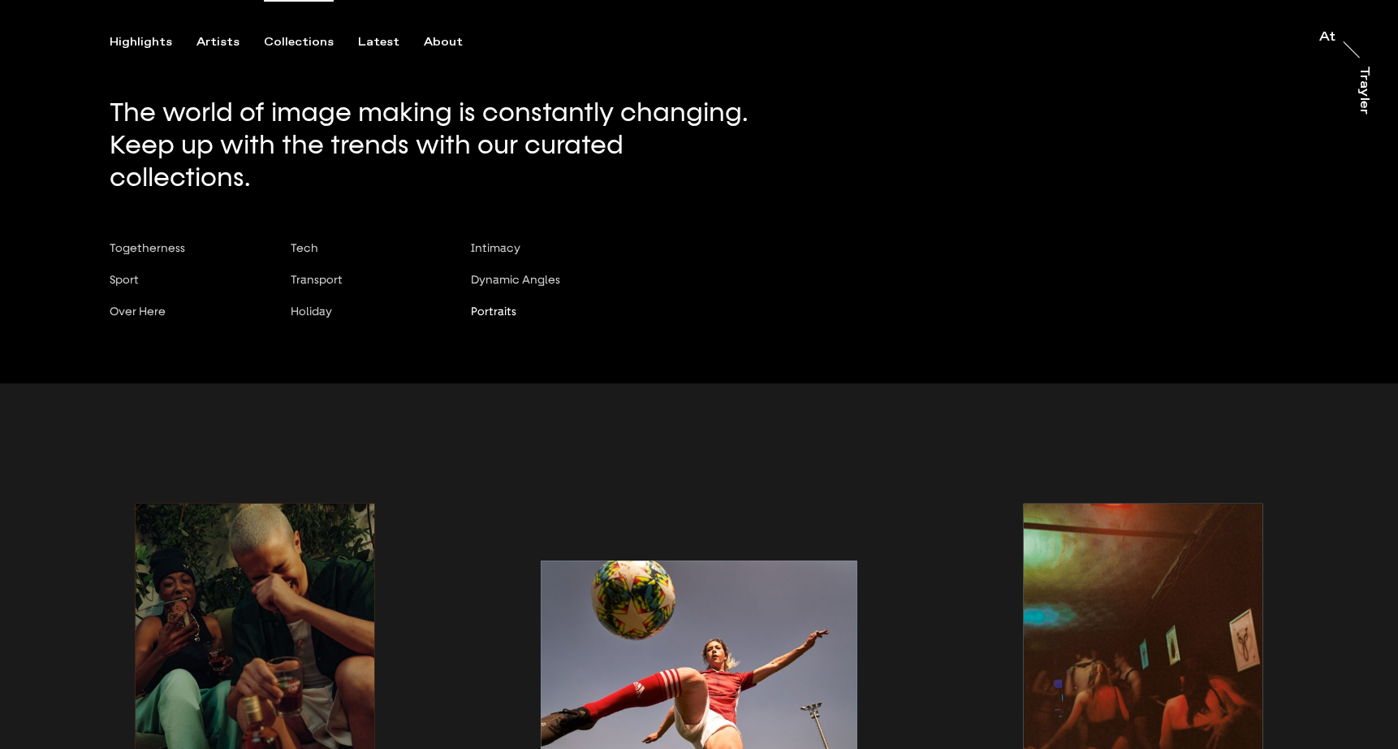
click at [485, 305] on span "Portraits" at bounding box center [493, 311] width 45 height 13
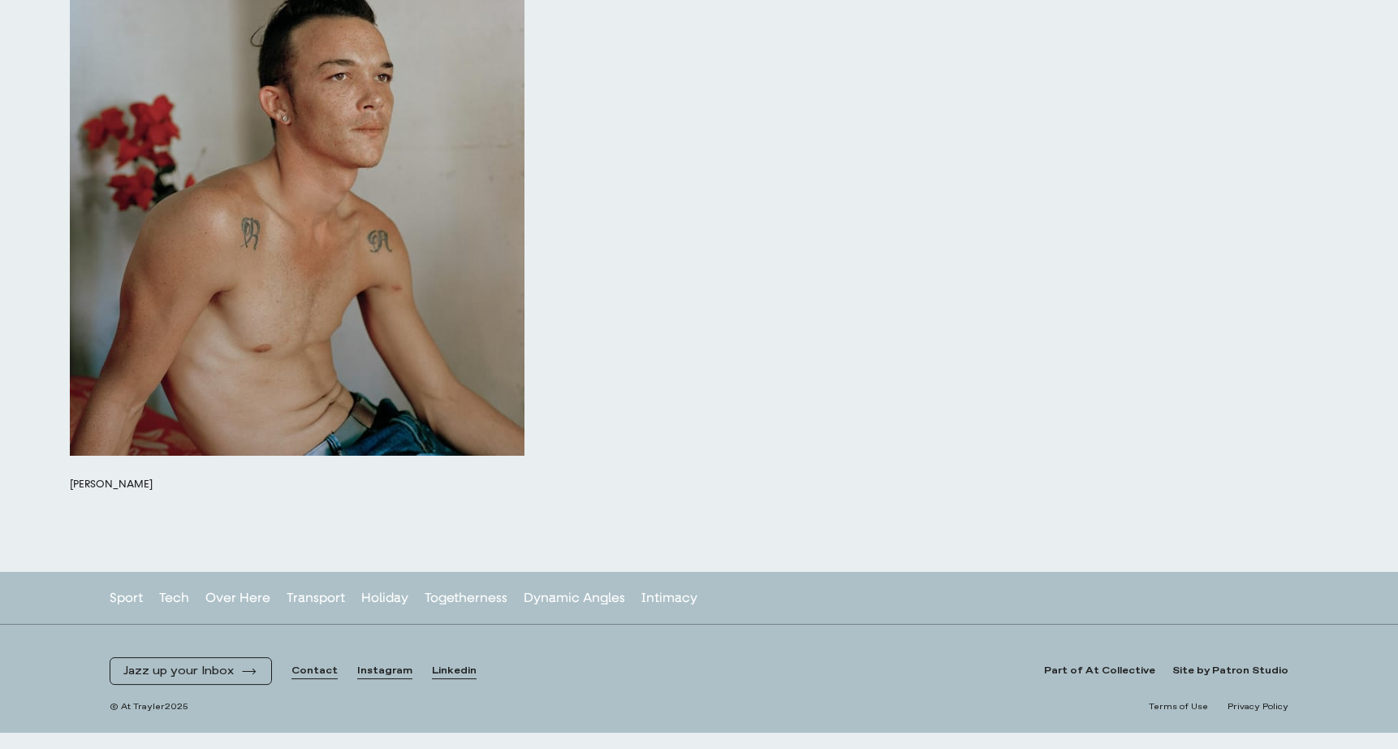
scroll to position [17721, 0]
